Goal: Navigation & Orientation: Go to known website

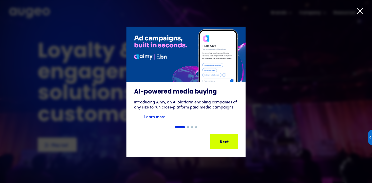
click at [357, 12] on icon at bounding box center [360, 11] width 8 height 8
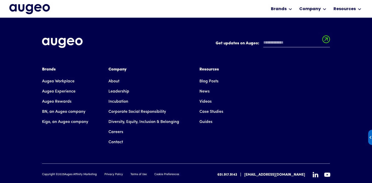
scroll to position [1149, 0]
